Goal: Use online tool/utility: Use online tool/utility

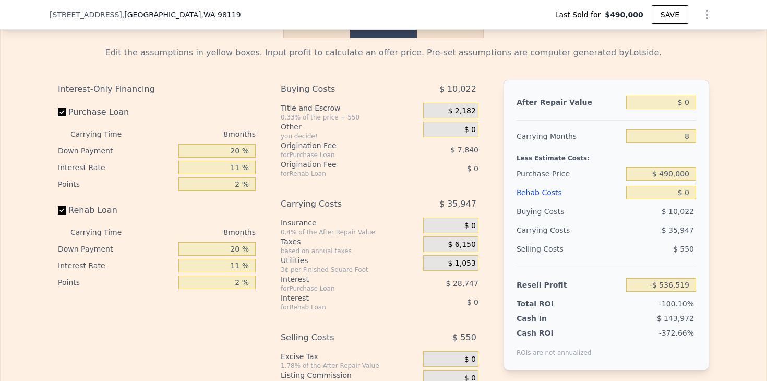
scroll to position [1684, 0]
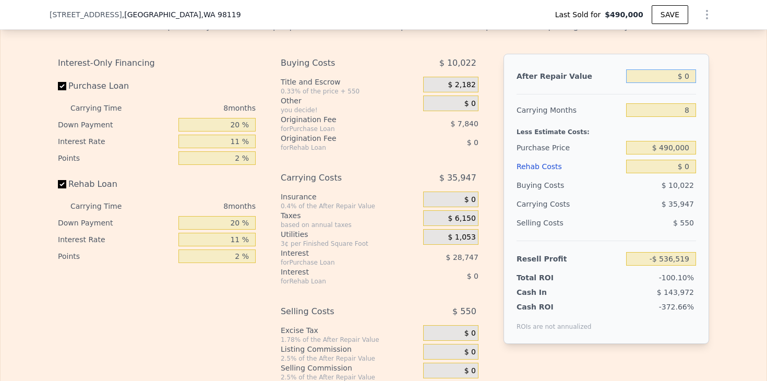
click at [694, 77] on input "$ 0" at bounding box center [661, 76] width 70 height 14
type input "$ 1"
type input "-$ 536,518"
type input "$ 14"
type input "-$ 536,505"
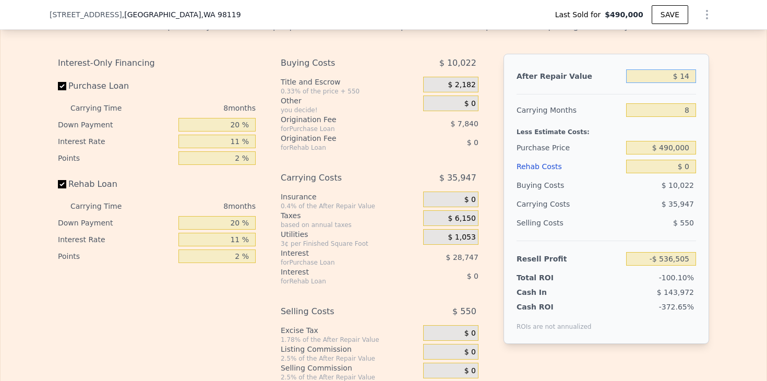
type input "$ 140"
type input "-$ 536,389"
type input "$ 1,400"
type input "-$ 535,223"
type input "$ 14,000"
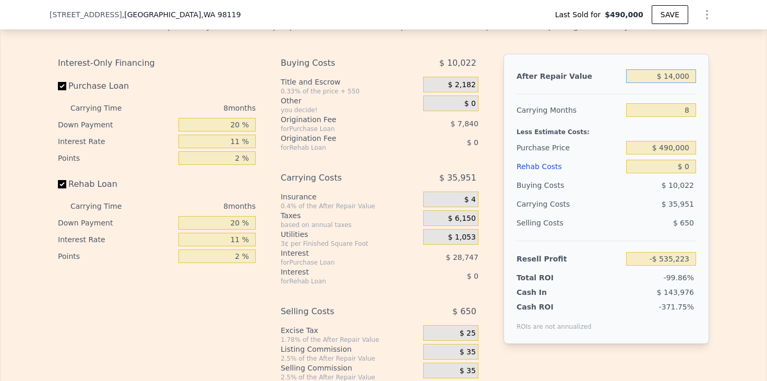
type input "-$ 523,552"
type input "$ 140,000"
type input "-$ 406,850"
type input "$ 1,400,000"
type input "$ 760,166"
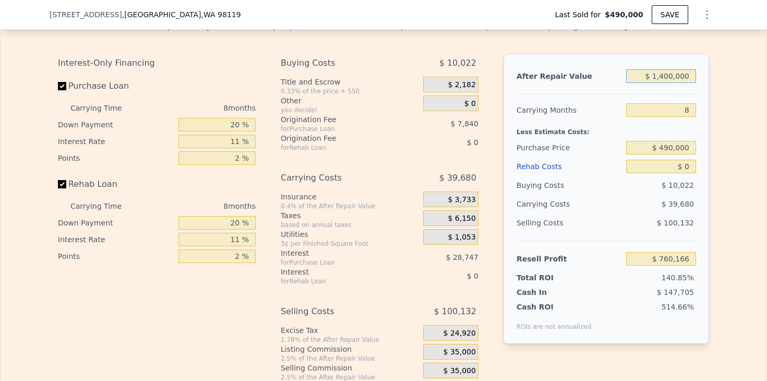
type input "$ 1,400,000"
drag, startPoint x: 681, startPoint y: 111, endPoint x: 698, endPoint y: 111, distance: 17.2
click at [698, 111] on div "After Repair Value $ 1,400,000 Carrying Months 8 Less Estimate Costs: Purchase …" at bounding box center [607, 199] width 206 height 290
type input "6"
type input "$ 770,085"
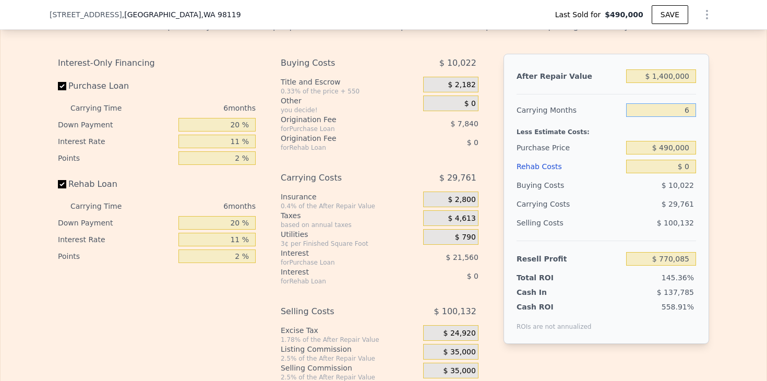
type input "6"
click at [721, 161] on div "Edit the assumptions in yellow boxes. Input profit to calculate an offer price.…" at bounding box center [384, 206] width 766 height 388
drag, startPoint x: 646, startPoint y: 146, endPoint x: 743, endPoint y: 145, distance: 97.6
click at [743, 146] on div "Edit the assumptions in yellow boxes. Input profit to calculate an offer price.…" at bounding box center [384, 206] width 766 height 388
type input "$ 870,000"
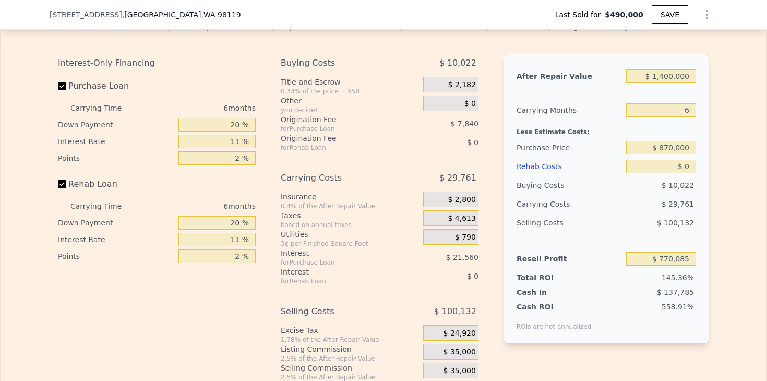
click at [765, 165] on div "Edit the assumptions in yellow boxes. Input profit to calculate an offer price.…" at bounding box center [384, 206] width 766 height 388
type input "$ 366,018"
drag, startPoint x: 670, startPoint y: 167, endPoint x: 727, endPoint y: 165, distance: 56.9
click at [727, 167] on div "Edit the assumptions in yellow boxes. Input profit to calculate an offer price.…" at bounding box center [384, 206] width 766 height 388
type input "$ 1"
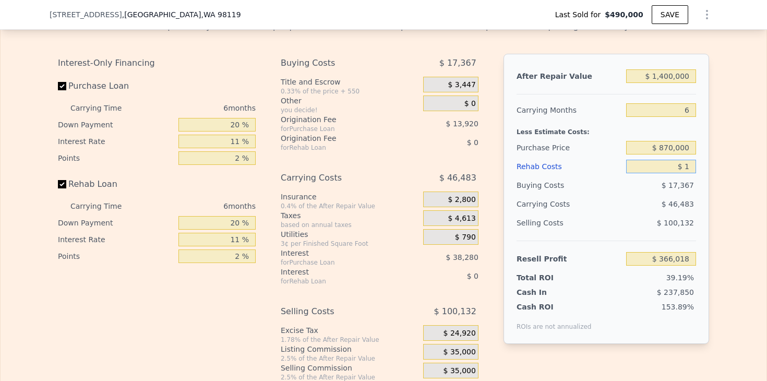
type input "$ 366,017"
type input "$ 14"
type input "$ 366,004"
type input "$ 145"
type input "$ 365,865"
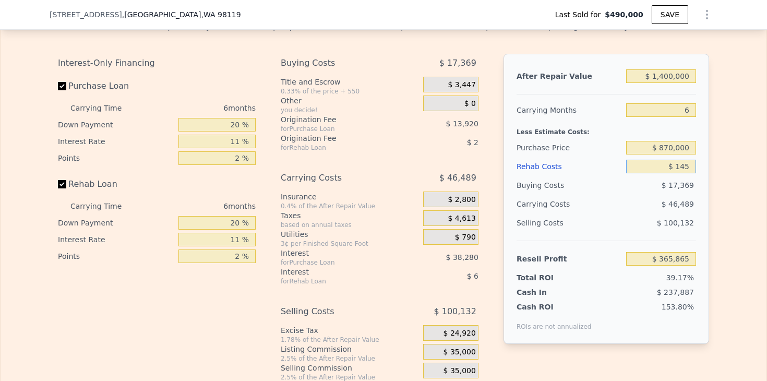
type input "$ 1,450"
type input "$ 364,479"
type input "$ 14,500"
type input "$ 350,650"
type input "$ 145,000"
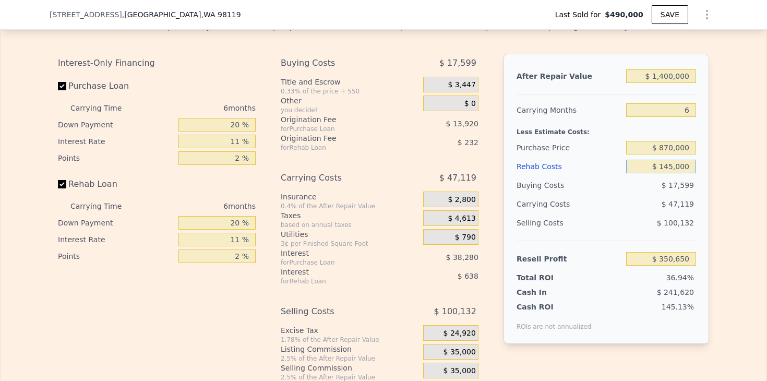
type input "$ 212,320"
type input "$ 145,000"
click at [738, 181] on div "Edit the assumptions in yellow boxes. Input profit to calculate an offer price.…" at bounding box center [384, 206] width 766 height 388
click at [725, 188] on div "Edit the assumptions in yellow boxes. Input profit to calculate an offer price.…" at bounding box center [384, 206] width 766 height 388
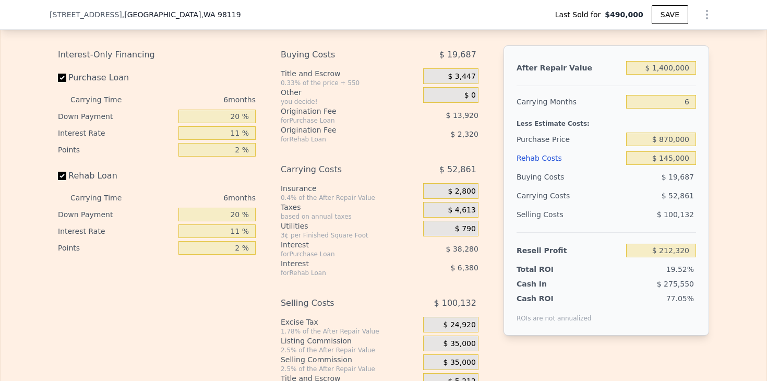
scroll to position [1697, 0]
